Goal: Check status: Check status

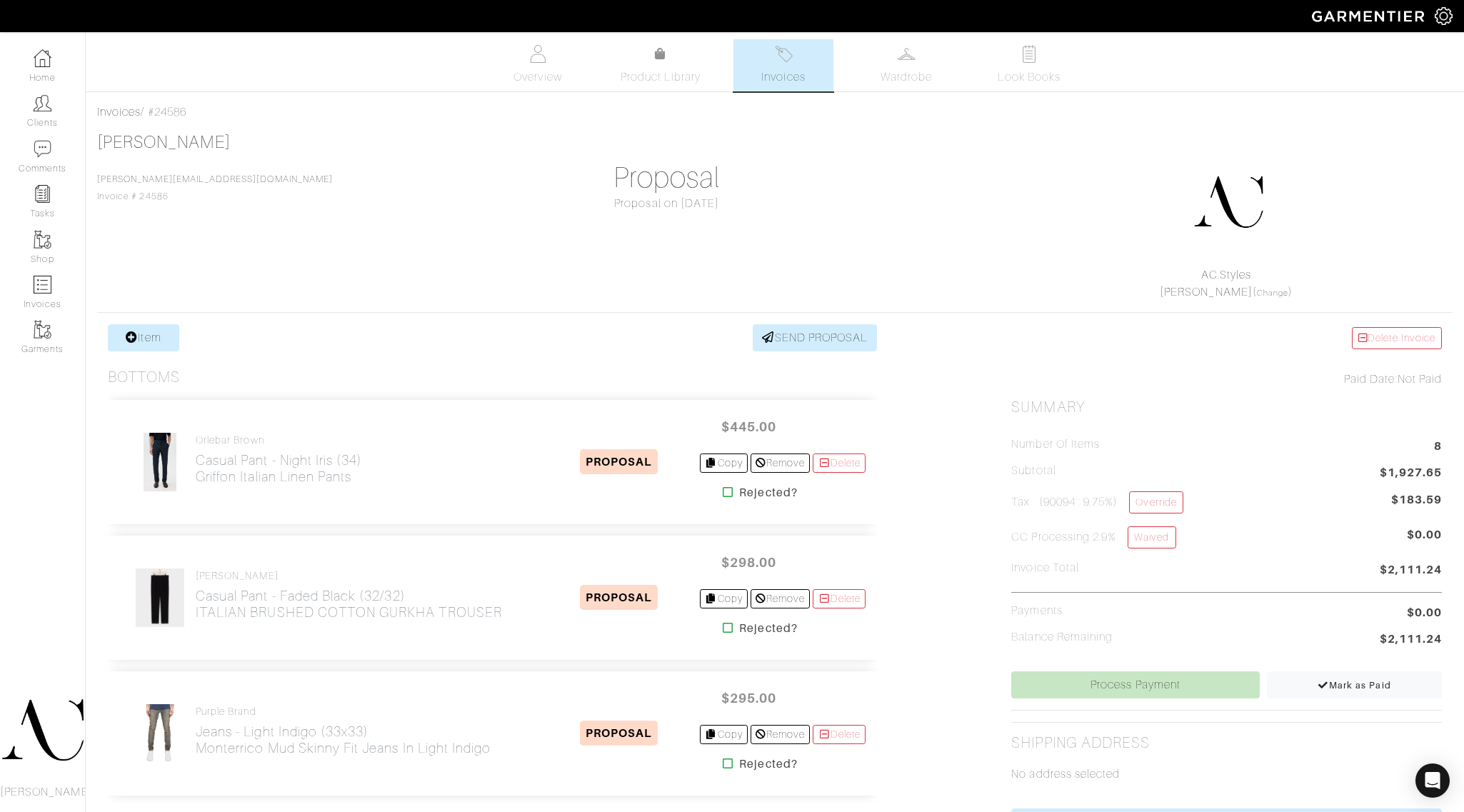
drag, startPoint x: 369, startPoint y: 482, endPoint x: 193, endPoint y: 482, distance: 176.0
click at [193, 482] on div "Orlebar Brown Casual Pant - Night Iris (34) Griffon Italian Linen Pants" at bounding box center [334, 462] width 429 height 60
copy h2 "Griffon Italian Linen Pants"
drag, startPoint x: 516, startPoint y: 624, endPoint x: 195, endPoint y: 629, distance: 321.0
click at [195, 629] on div "[PERSON_NAME] Casual Pant - Faded Black (32/32) ITALIAN BRUSHED COTTON GURKHA T…" at bounding box center [492, 597] width 769 height 124
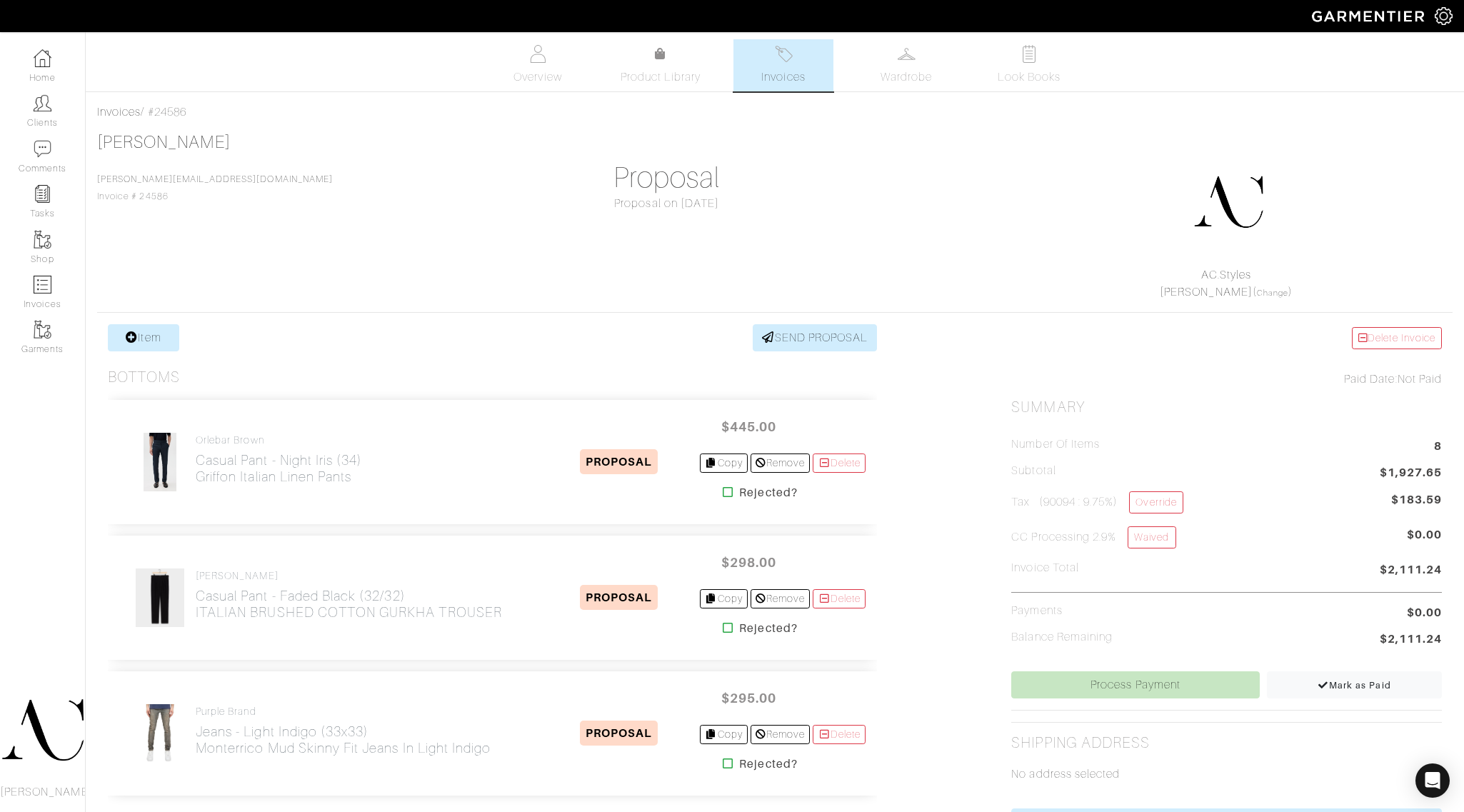
copy h2 "ITALIAN BRUSHED COTTON GURKHA TROUSER"
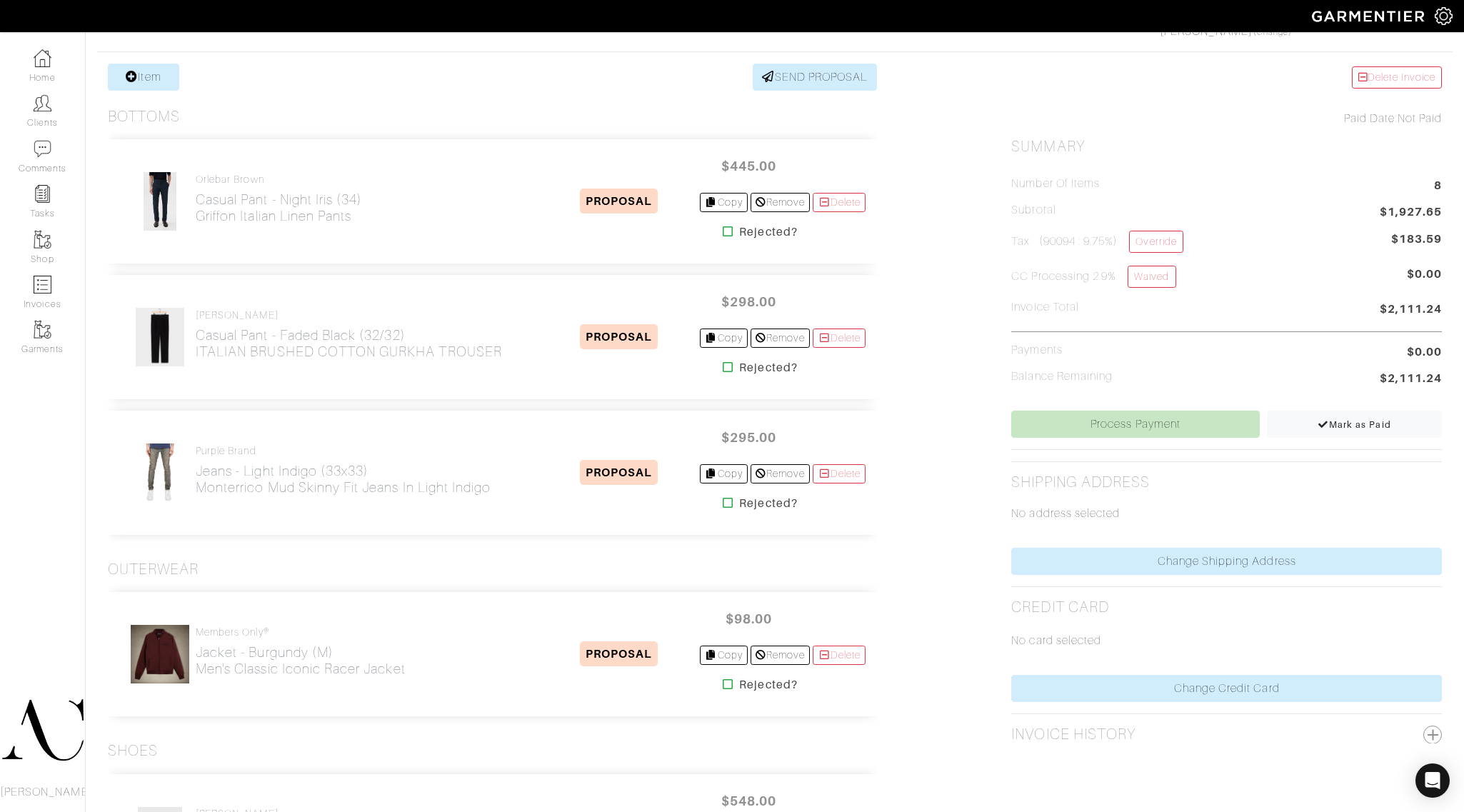
scroll to position [357, 0]
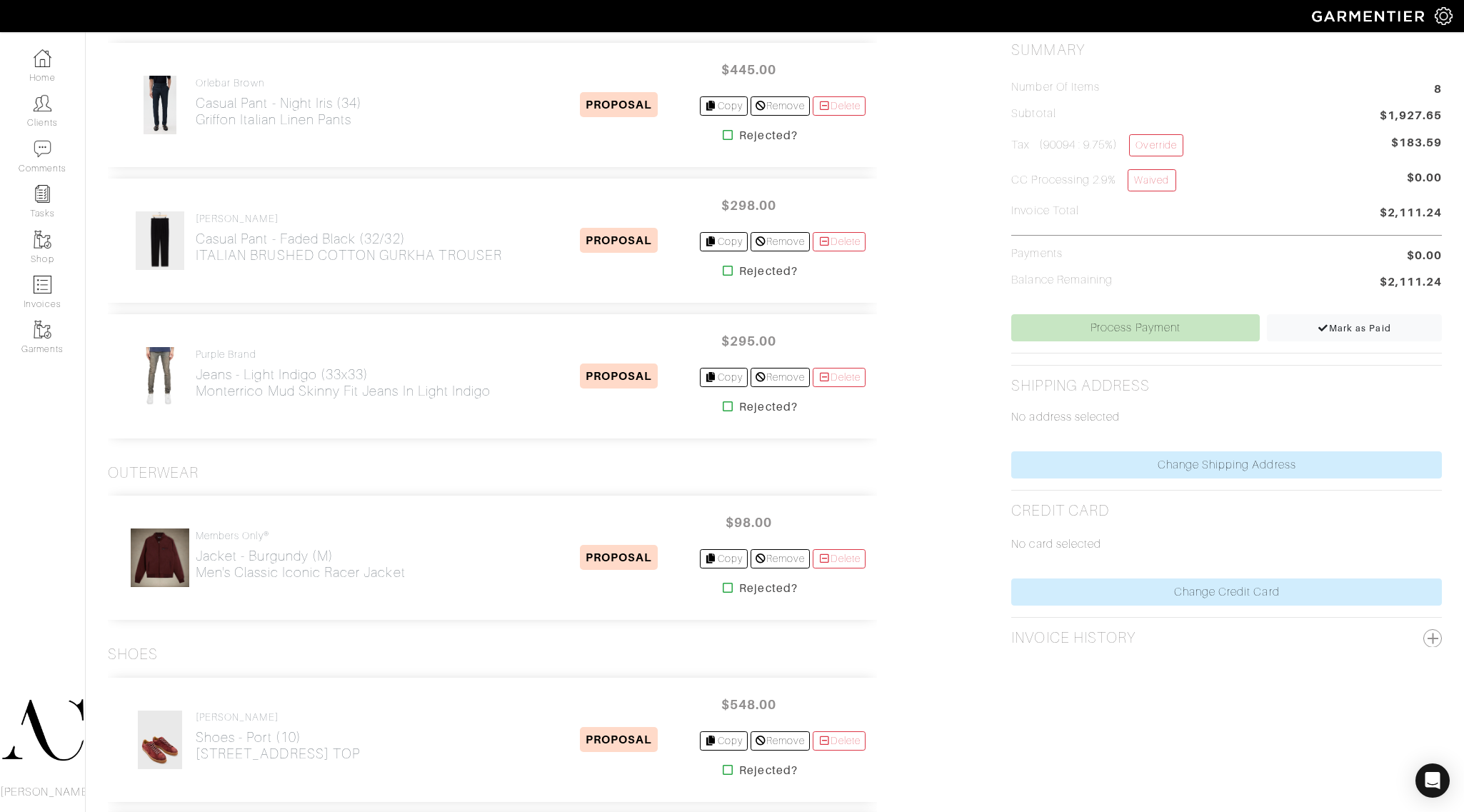
drag, startPoint x: 509, startPoint y: 405, endPoint x: 200, endPoint y: 415, distance: 309.2
click at [200, 415] on div "Purple Brand Jeans - Light Indigo (33x33) Monterrico Mud Skinny Fit Jeans in Li…" at bounding box center [492, 376] width 769 height 124
copy h2 "Monterrico Mud Skinny Fit Jeans in Light Indigo"
drag, startPoint x: 441, startPoint y: 587, endPoint x: 198, endPoint y: 580, distance: 243.1
click at [198, 580] on div "Members Only® Jacket - Burgundy (M) Men's Classic Iconic Racer Jacket" at bounding box center [334, 557] width 429 height 60
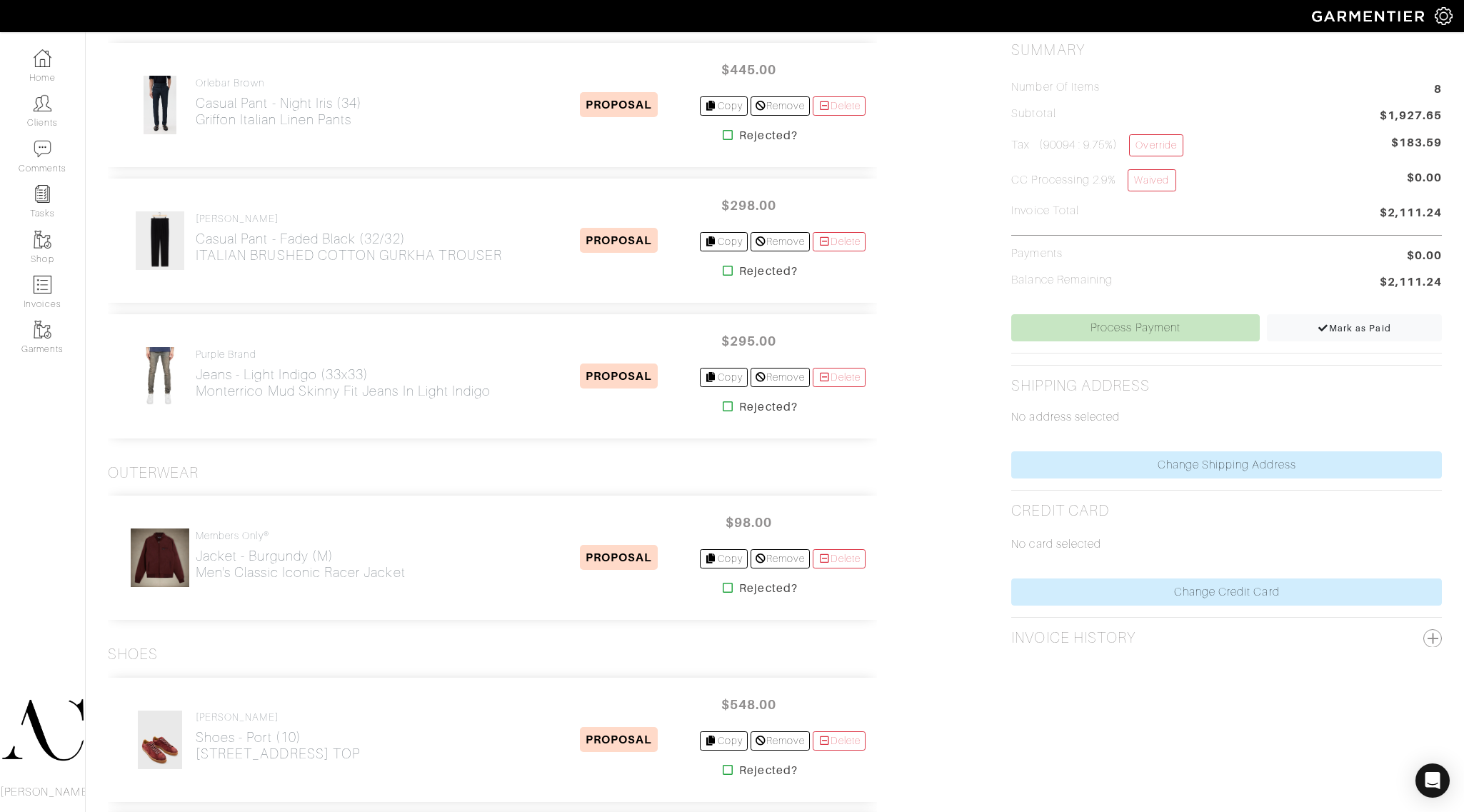
copy h2 "Men's Classic Iconic Racer Jacket"
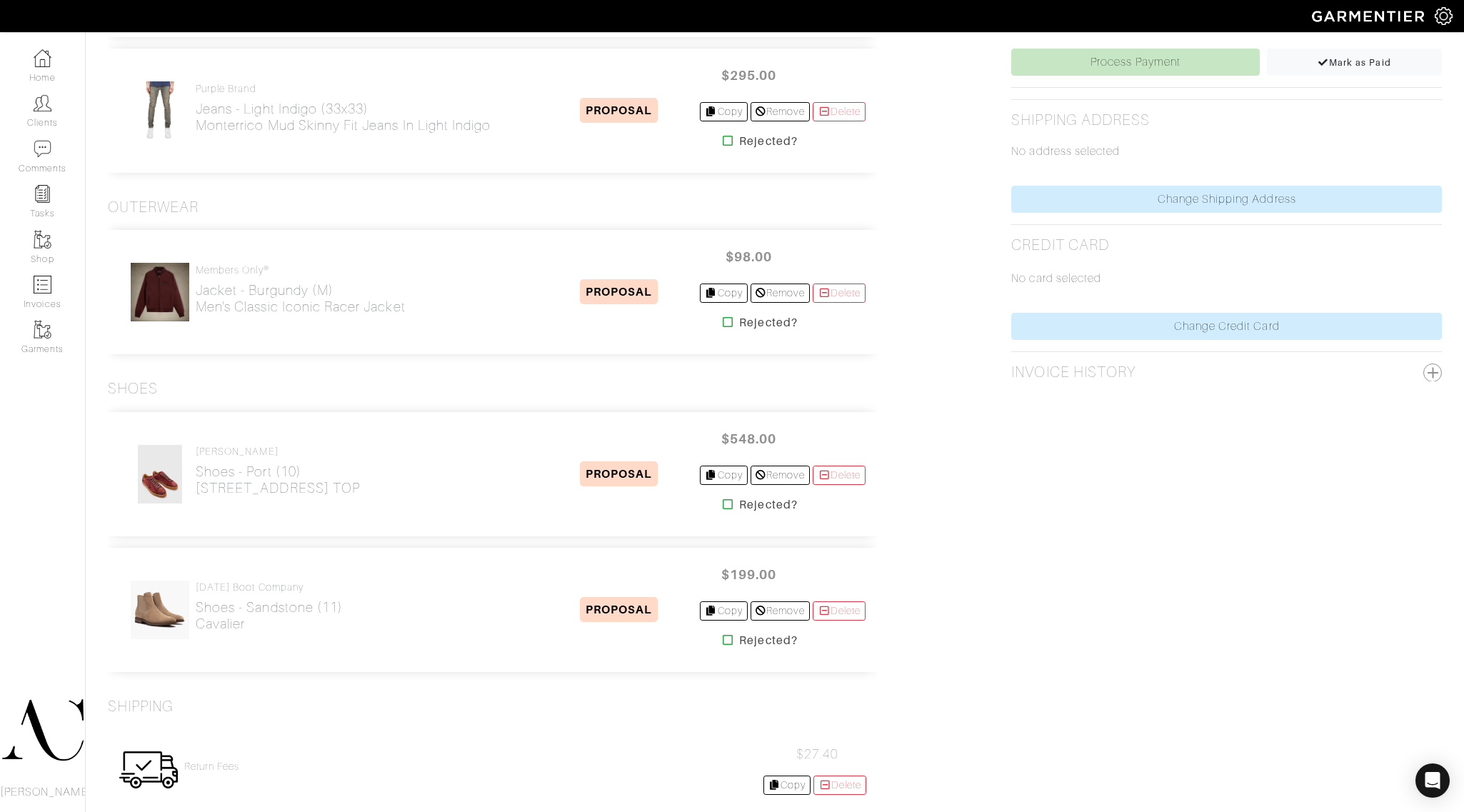
scroll to position [625, 0]
drag, startPoint x: 350, startPoint y: 507, endPoint x: 197, endPoint y: 502, distance: 153.1
click at [197, 502] on div "john varatos Shoes - Port (10) 315 STREET LOW TOP PROPOSAL $548.00 Copy Remove …" at bounding box center [492, 472] width 769 height 124
copy h2 "[STREET_ADDRESS] TOP"
drag, startPoint x: 301, startPoint y: 640, endPoint x: 194, endPoint y: 634, distance: 107.2
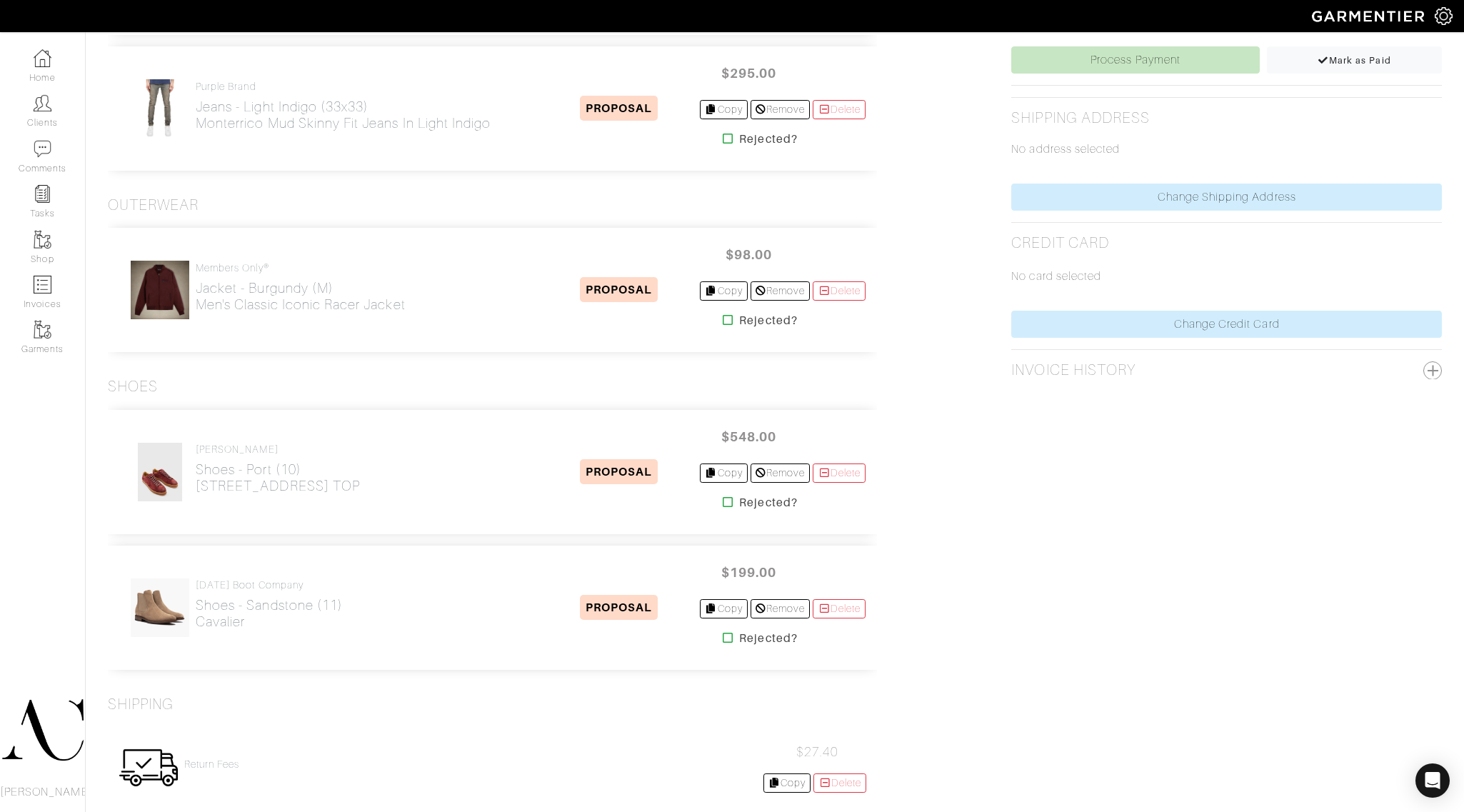
click at [194, 634] on div "Thursday Boot Company Shoes - Sandstone (11) Cavalier PROPOSAL $199.00 Copy Rem…" at bounding box center [492, 607] width 769 height 124
copy h2 "Cavalier"
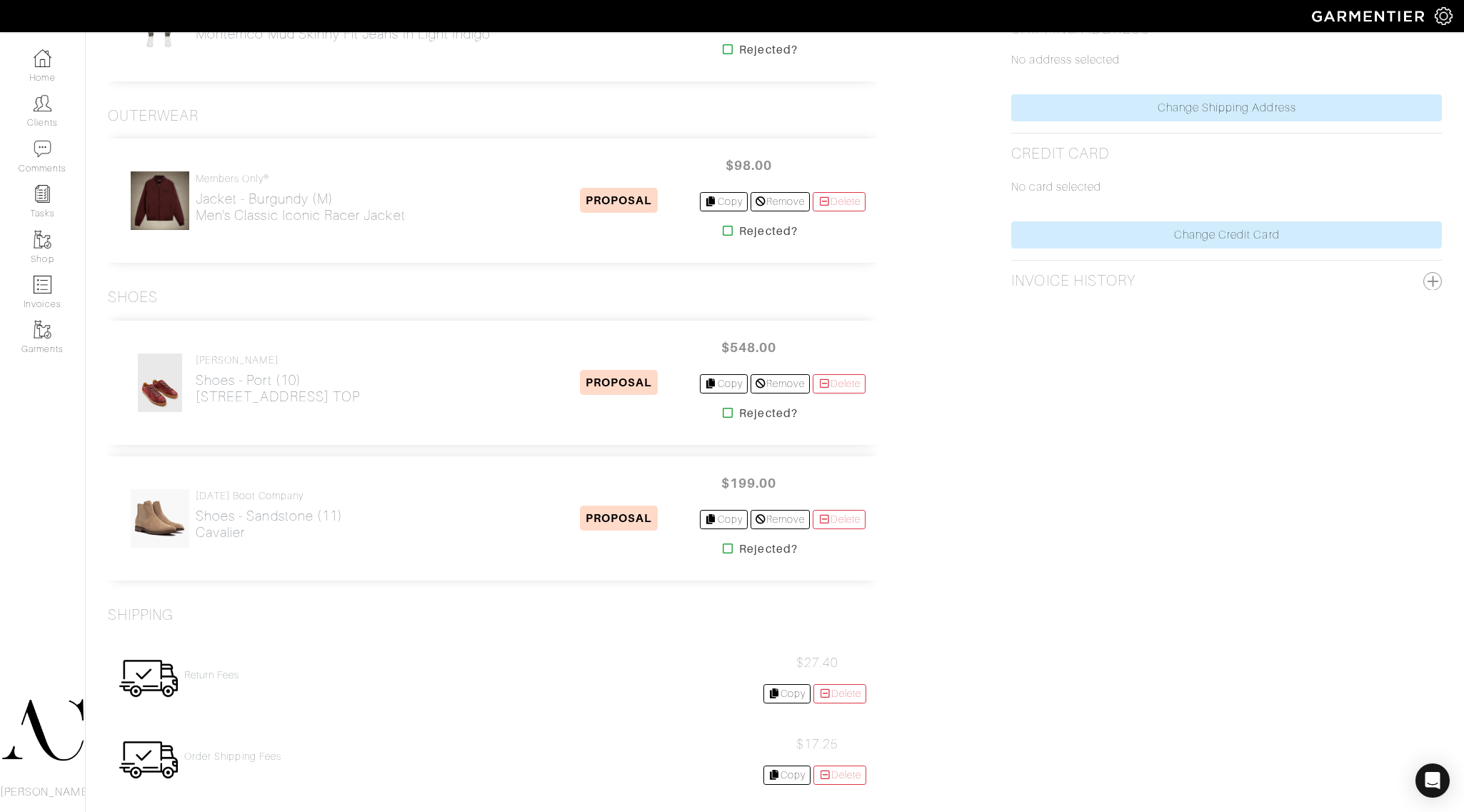
scroll to position [0, 0]
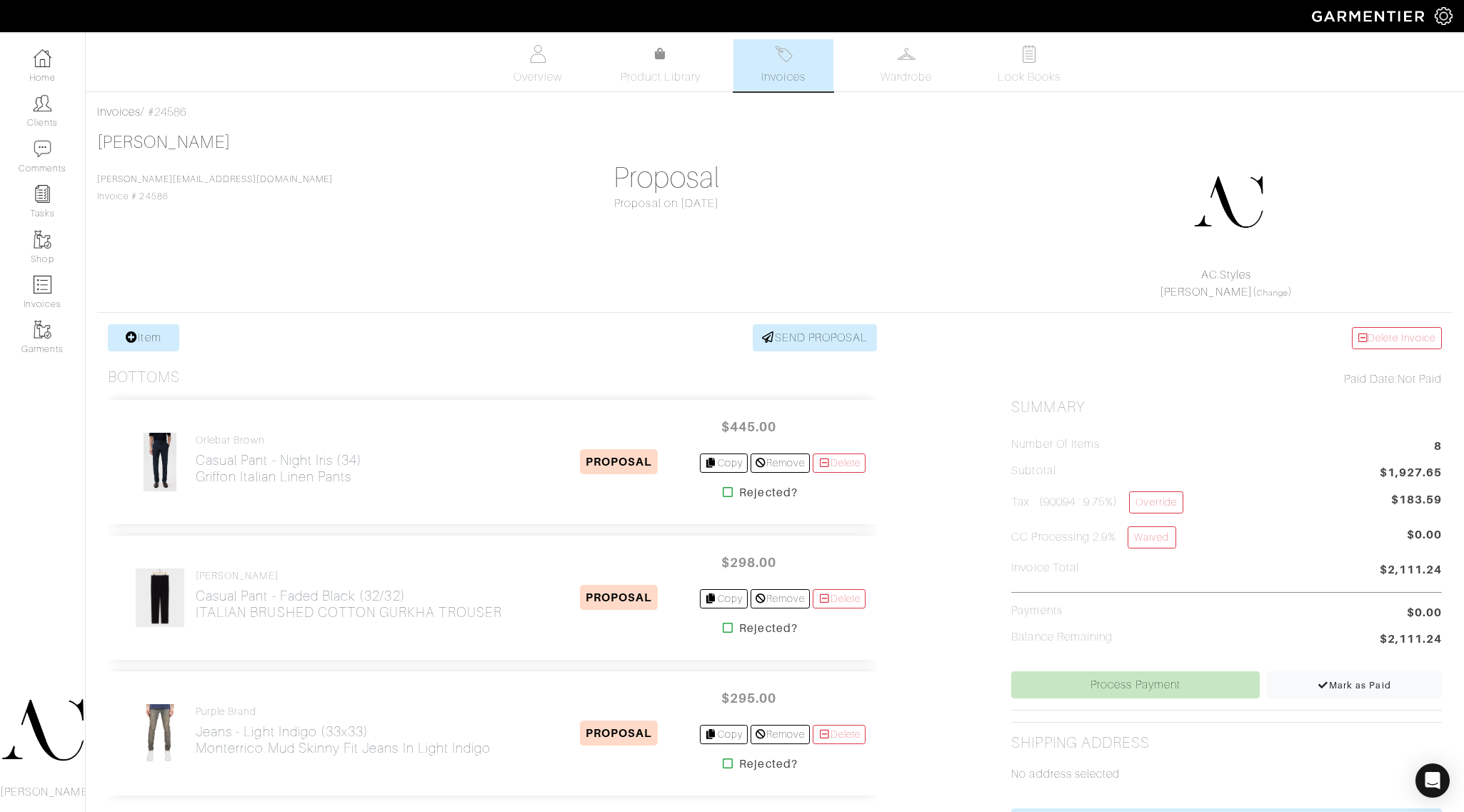
click at [787, 72] on span "Invoices" at bounding box center [783, 77] width 43 height 17
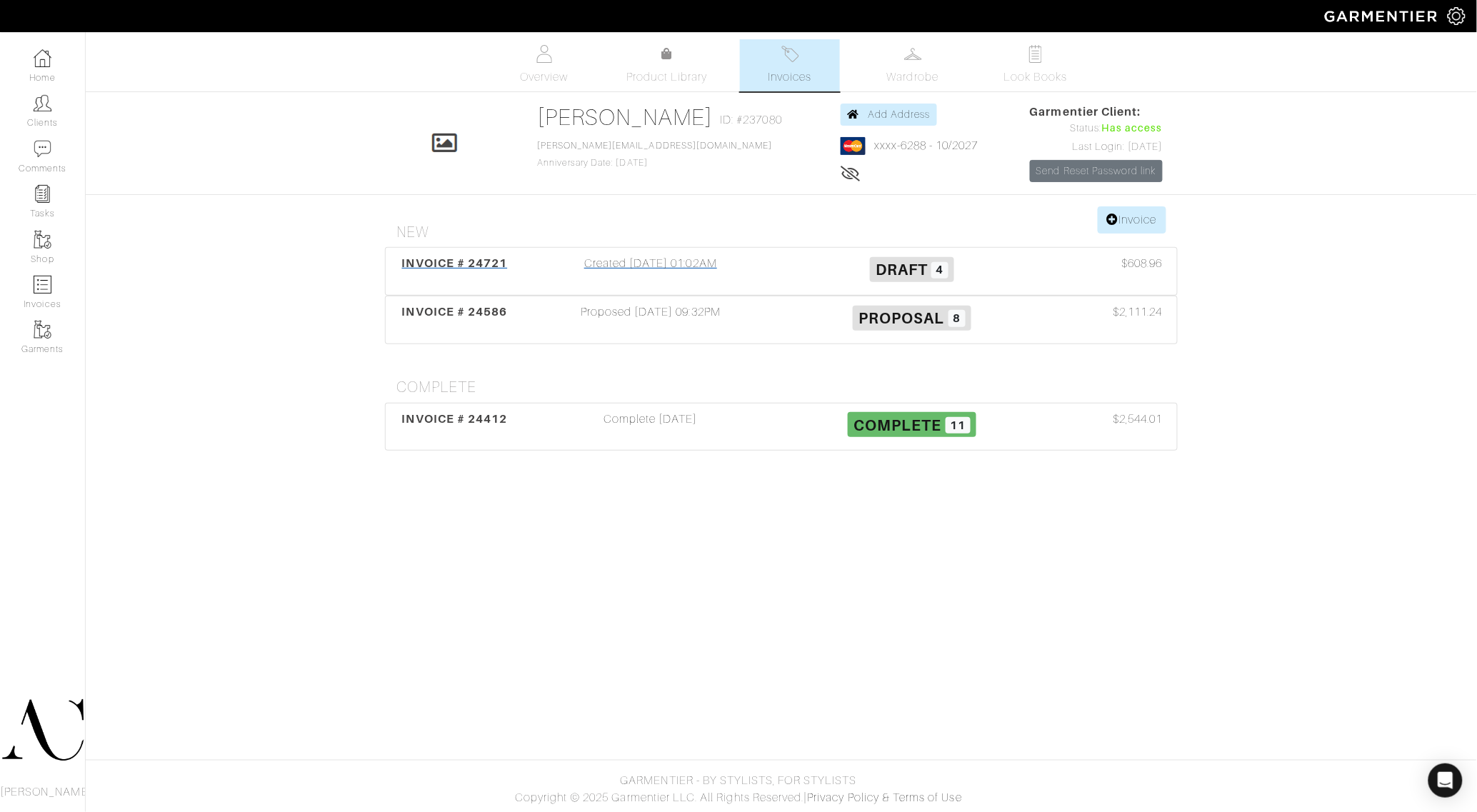
click at [487, 262] on span "INVOICE # 24721" at bounding box center [455, 263] width 106 height 13
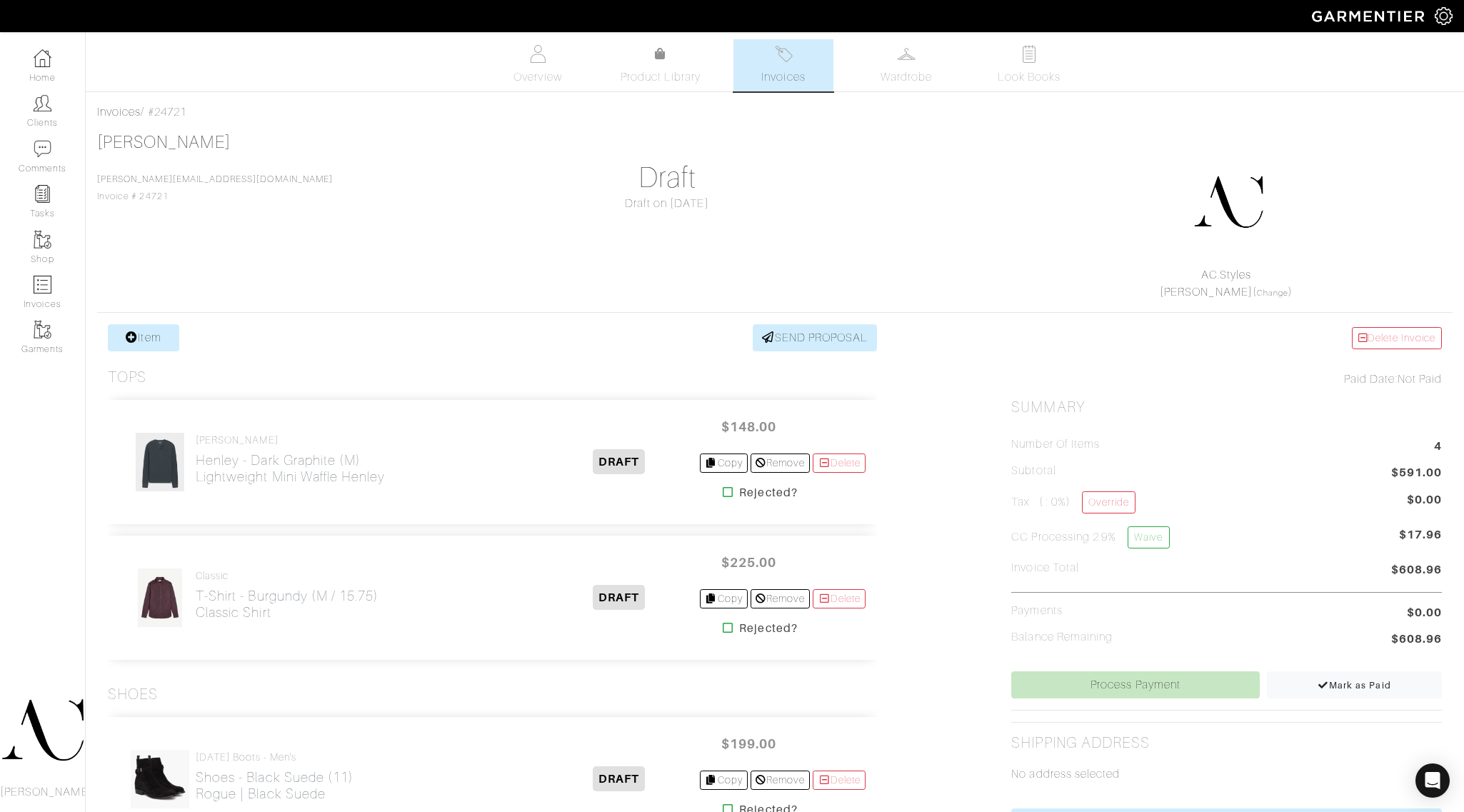
drag, startPoint x: 405, startPoint y: 486, endPoint x: 195, endPoint y: 492, distance: 210.1
click at [195, 492] on div "Todd Snyder Henley - Dark Graphite (M) Lightweight Mini Waffle Henley" at bounding box center [334, 462] width 429 height 60
copy h2 "Lightweight Mini Waffle Henley"
drag, startPoint x: 295, startPoint y: 630, endPoint x: 194, endPoint y: 628, distance: 101.0
click at [194, 628] on div "Classic T-Shirt - Burgundy (M / 15.75) Classic Shirt DRAFT $225.00 Copy Remove …" at bounding box center [492, 597] width 769 height 124
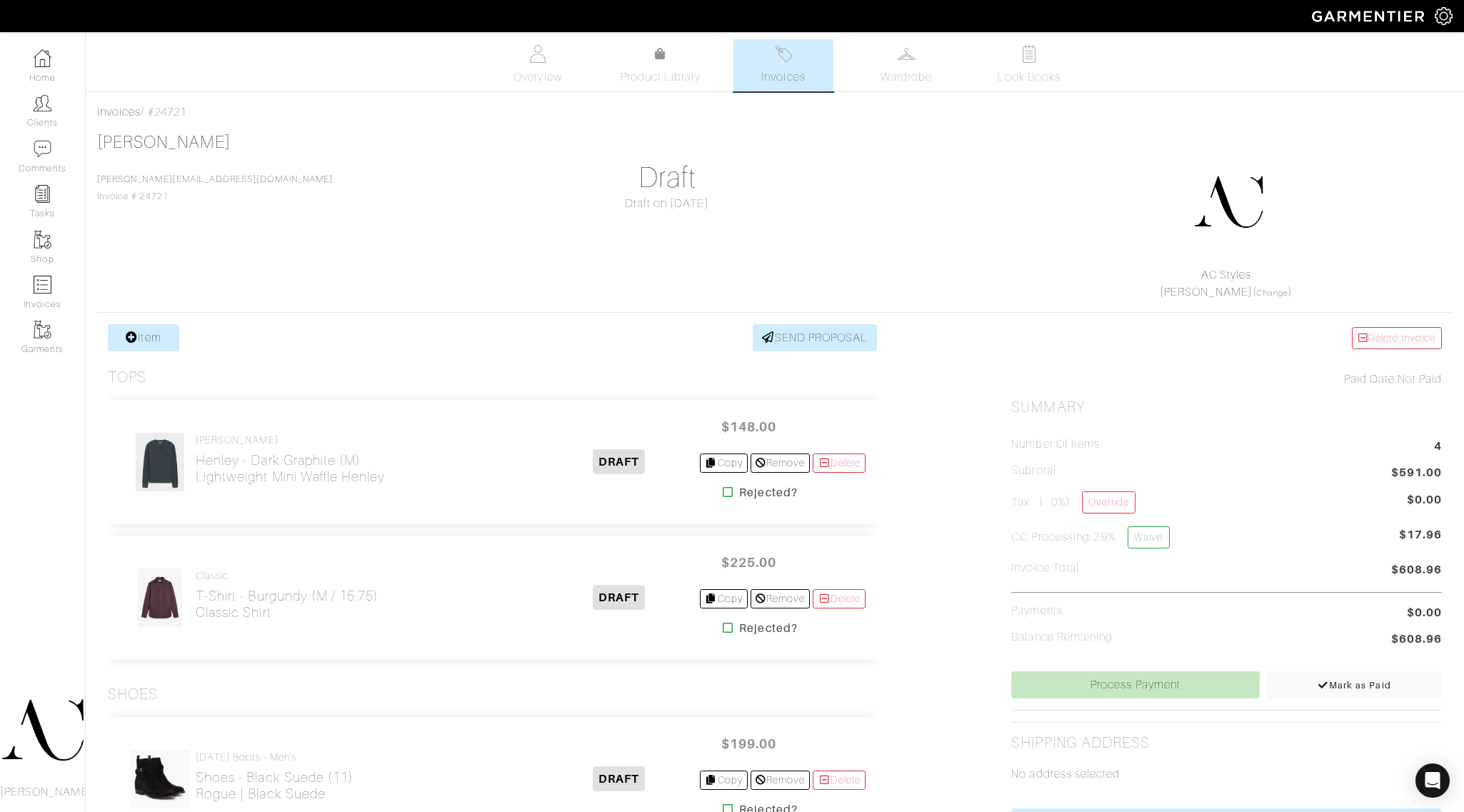
copy h2 "Classic Shirt"
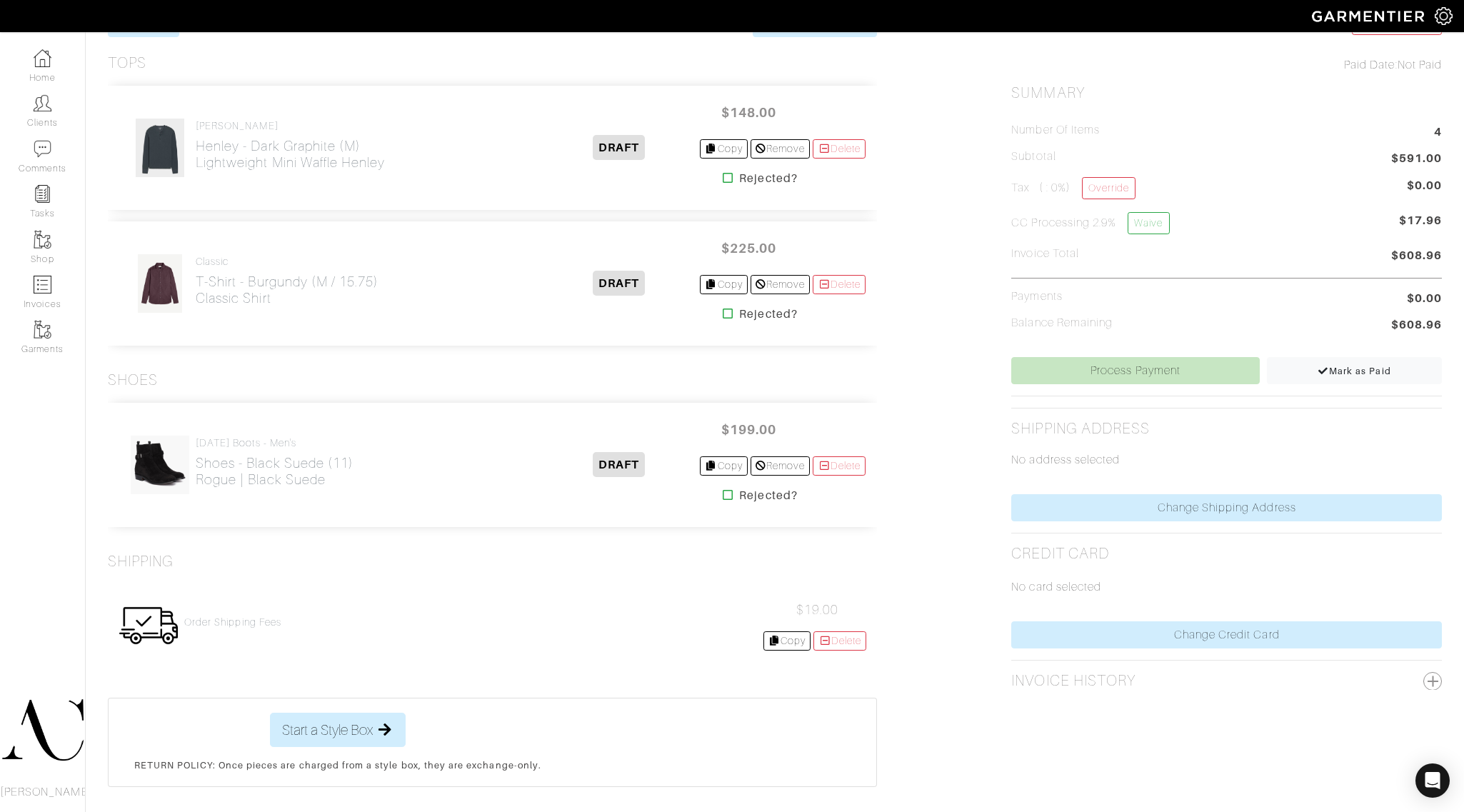
scroll to position [357, 0]
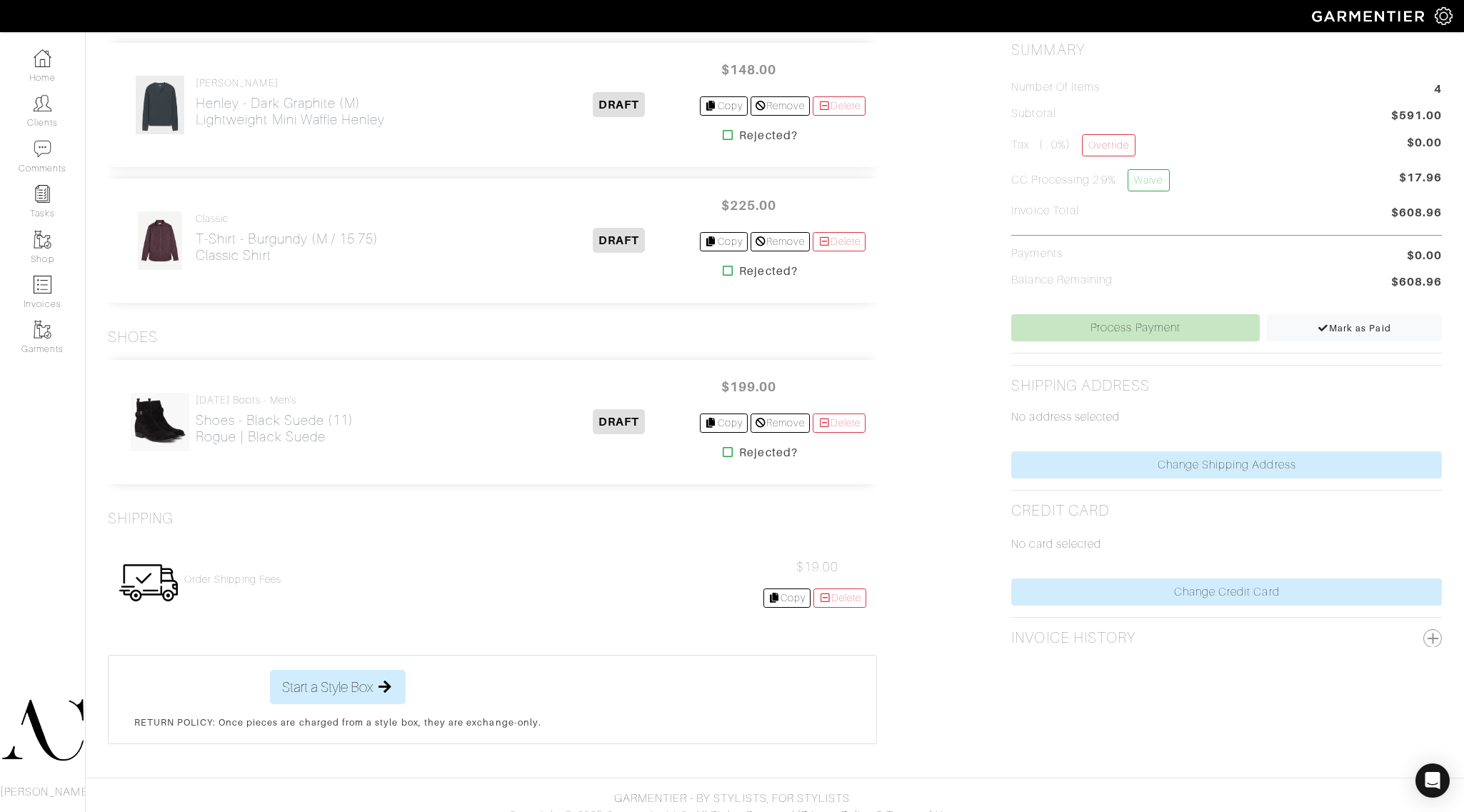
drag, startPoint x: 336, startPoint y: 451, endPoint x: 197, endPoint y: 451, distance: 139.0
click at [197, 451] on div "Thursday Boots - Men's Shoes - Black Suede (11) Rogue | Black Suede" at bounding box center [275, 422] width 158 height 57
copy h2 "Rogue | Black Suede"
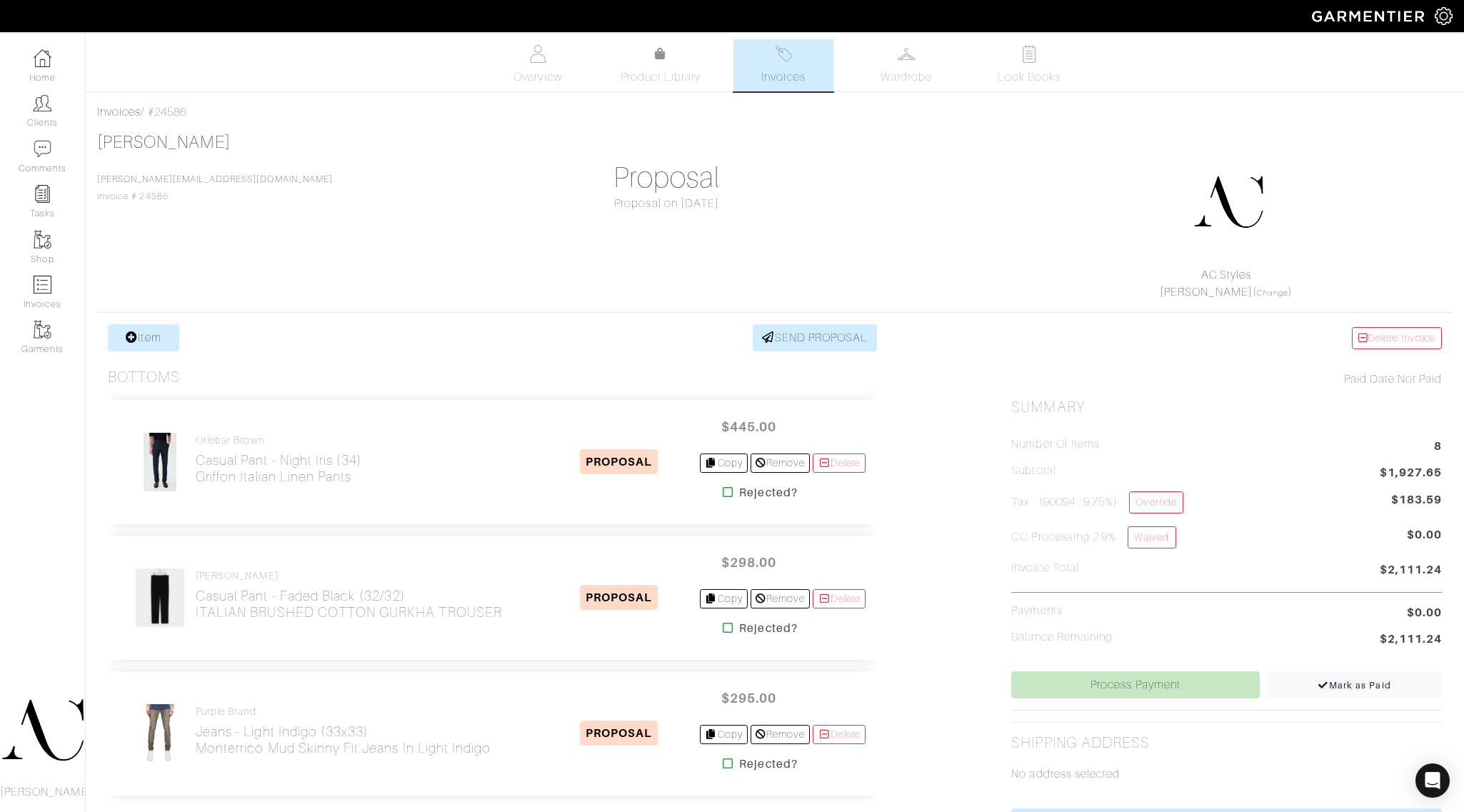
click at [766, 60] on link "Invoices" at bounding box center [783, 66] width 100 height 52
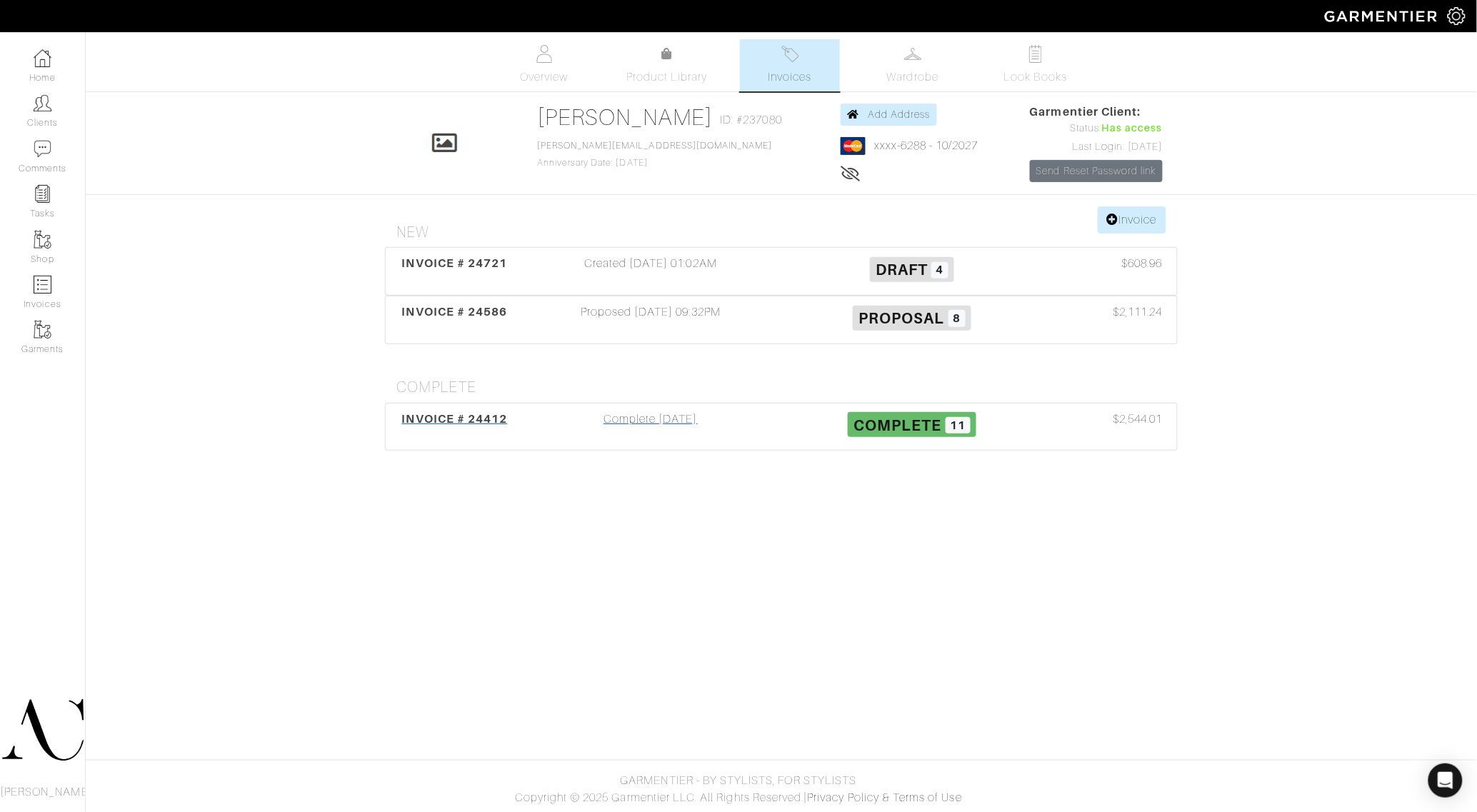
click at [466, 416] on span "INVOICE # 24412" at bounding box center [455, 419] width 106 height 13
